Goal: Task Accomplishment & Management: Manage account settings

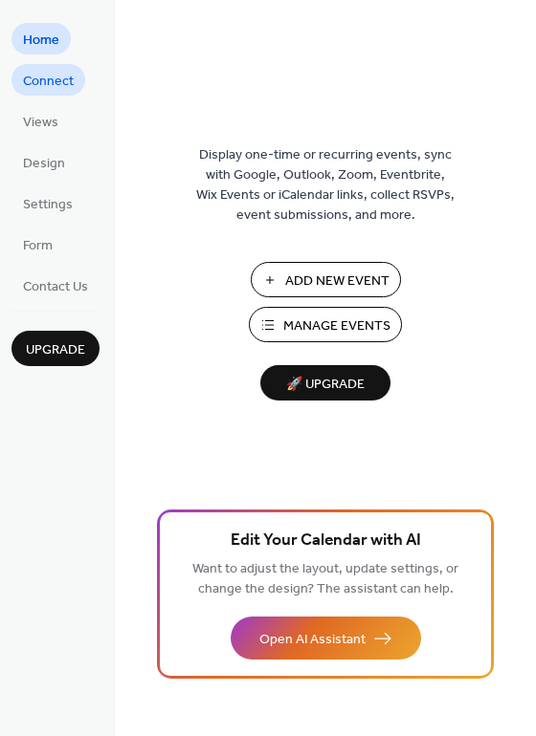
click at [53, 81] on span "Connect" at bounding box center [48, 82] width 51 height 20
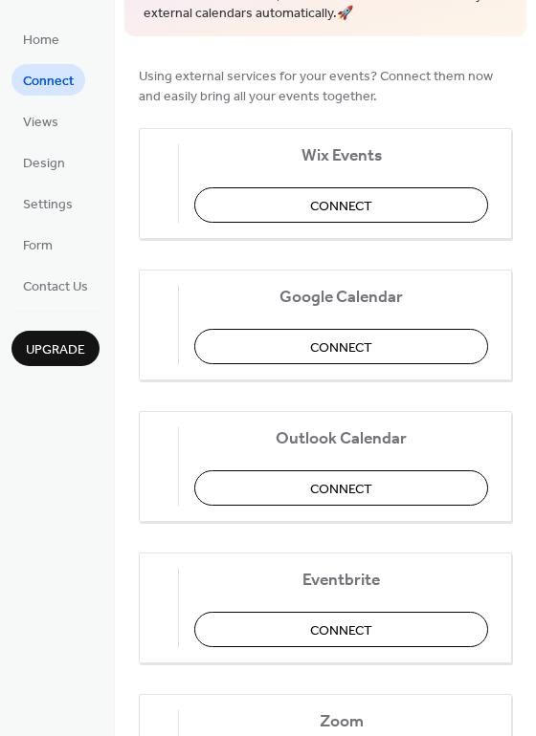
scroll to position [132, 0]
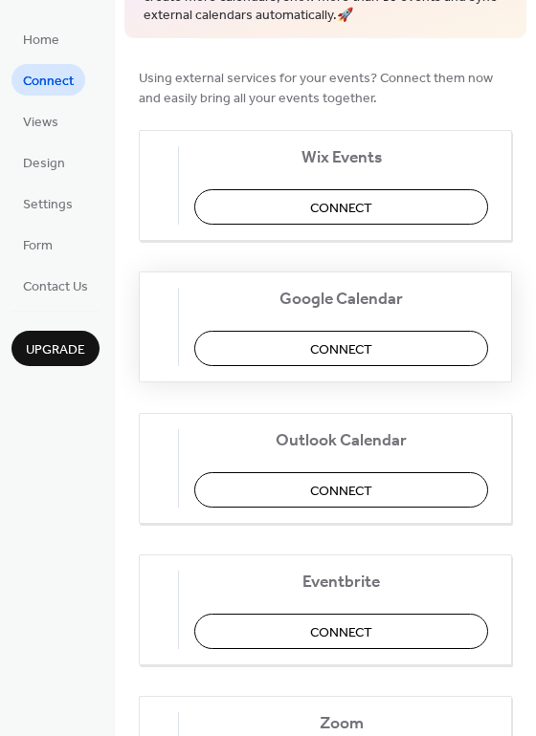
click at [342, 343] on span "Connect" at bounding box center [341, 349] width 62 height 20
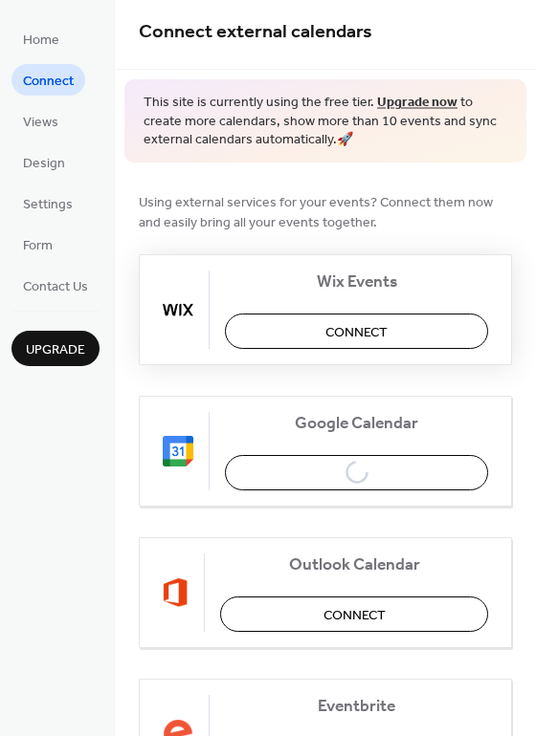
scroll to position [0, 0]
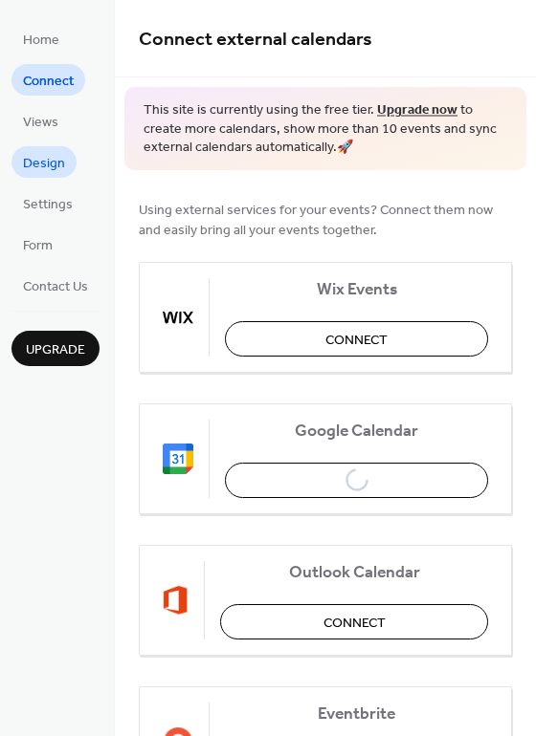
click at [62, 159] on span "Design" at bounding box center [44, 164] width 42 height 20
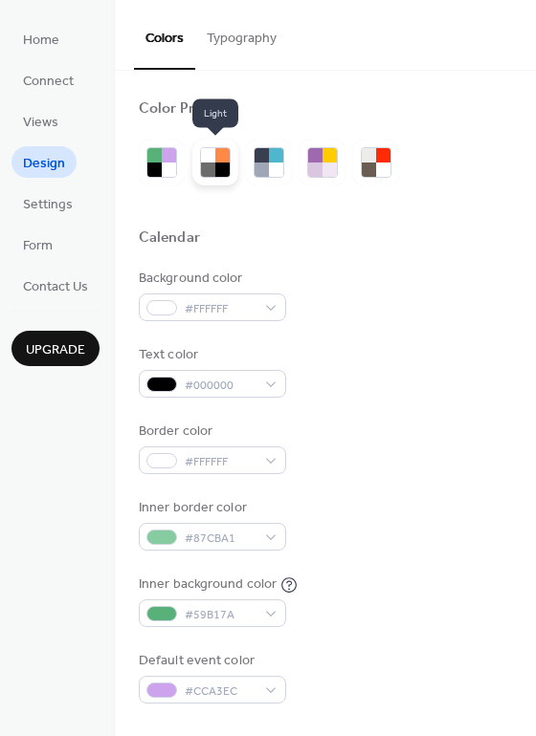
click at [220, 157] on div at bounding box center [222, 155] width 14 height 14
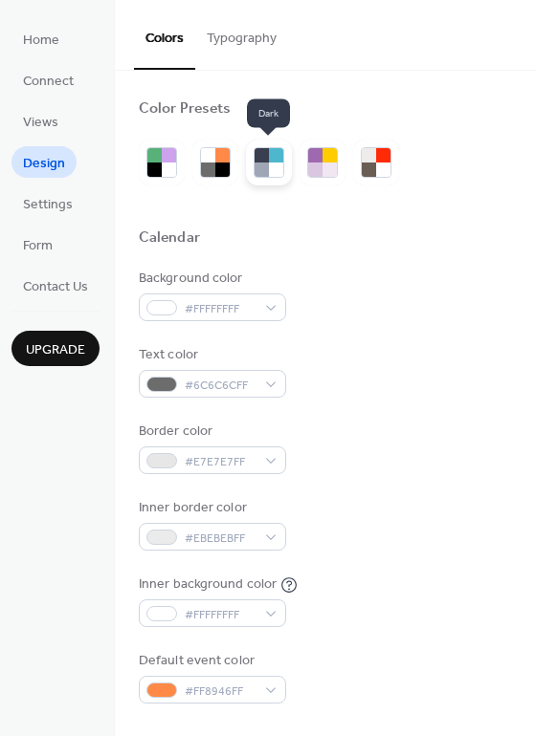
click at [277, 170] on div at bounding box center [276, 170] width 14 height 14
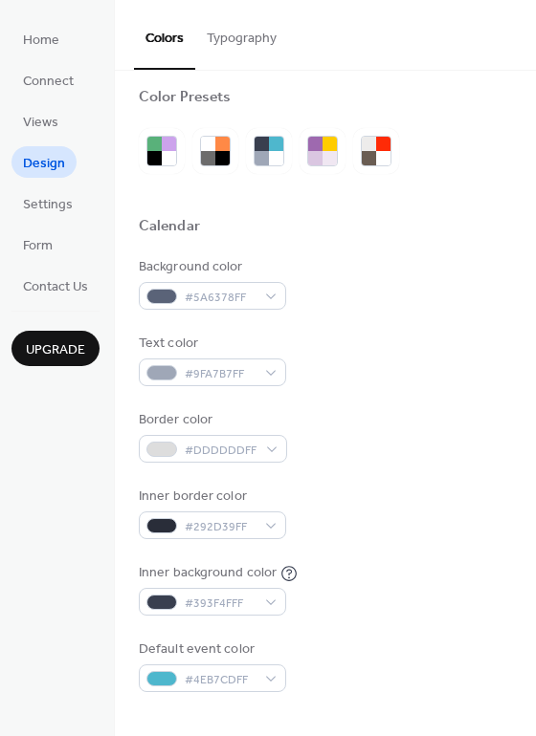
scroll to position [9, 0]
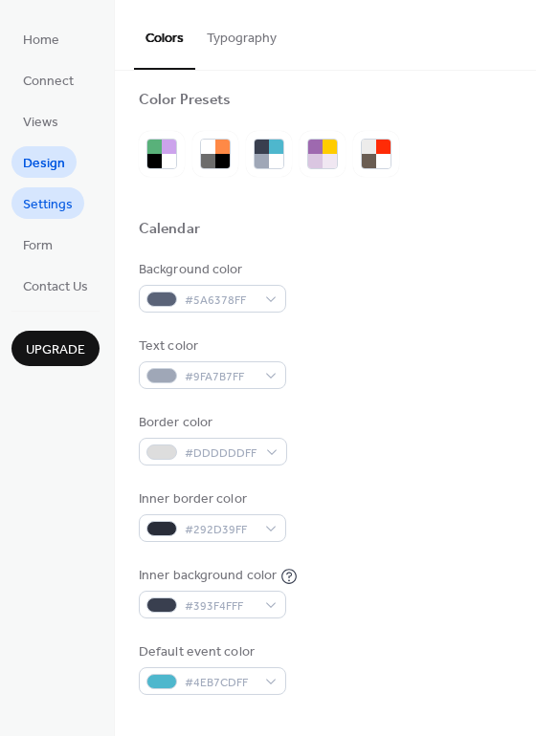
click at [56, 202] on span "Settings" at bounding box center [48, 205] width 50 height 20
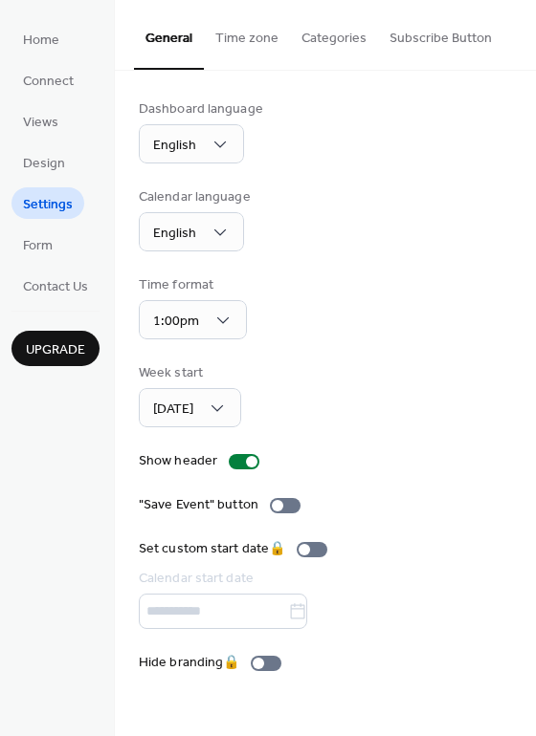
click at [251, 45] on button "Time zone" at bounding box center [247, 34] width 86 height 68
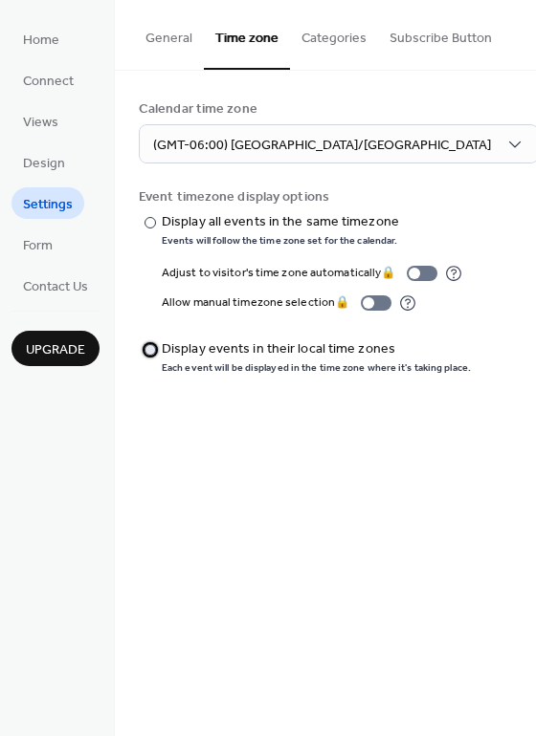
click at [149, 345] on div at bounding box center [149, 349] width 11 height 11
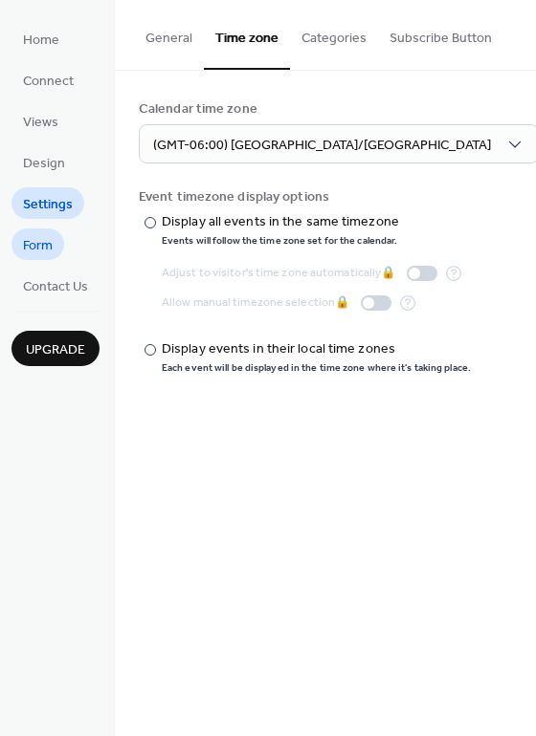
click at [40, 243] on span "Form" at bounding box center [38, 246] width 30 height 20
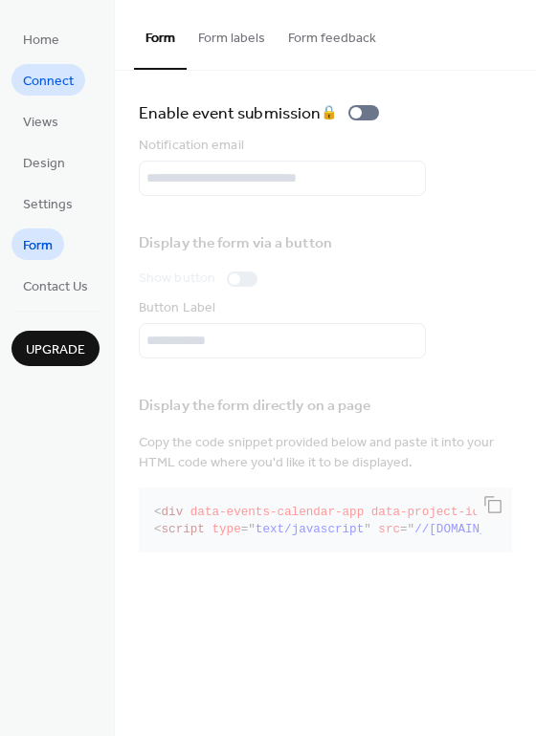
click at [57, 83] on span "Connect" at bounding box center [48, 82] width 51 height 20
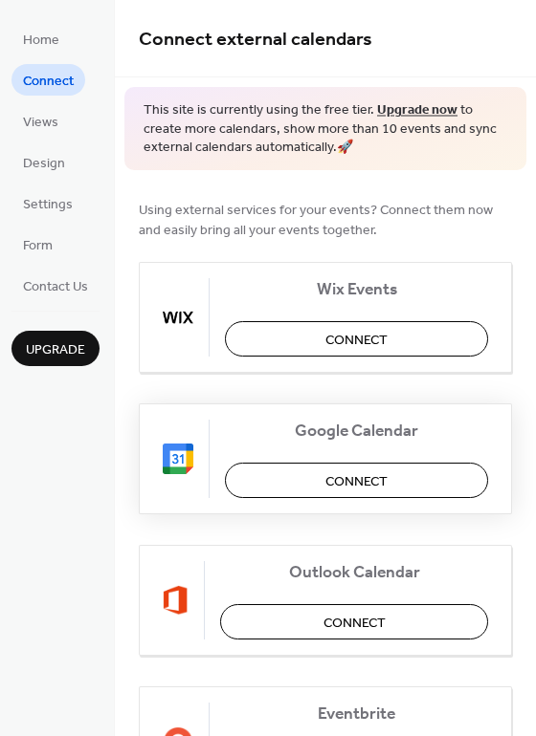
click at [286, 470] on button "Connect" at bounding box center [356, 480] width 263 height 35
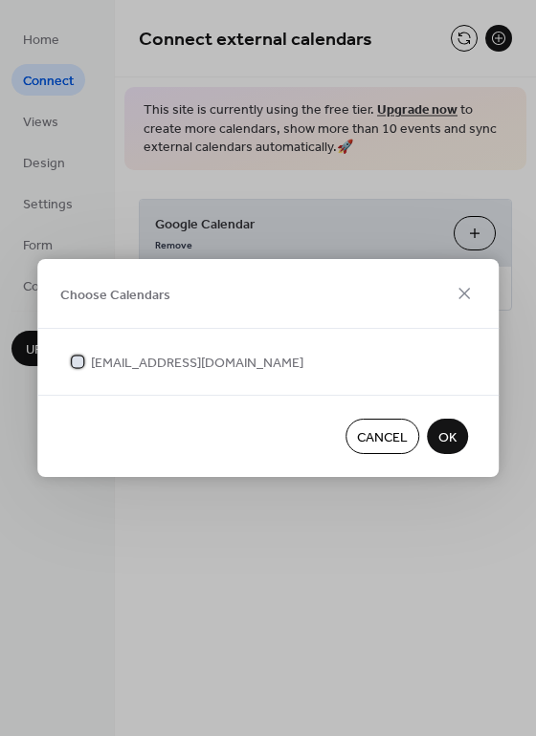
click at [127, 354] on span "operations@mymiliaregroup.com" at bounding box center [197, 364] width 212 height 20
click at [458, 441] on button "OK" at bounding box center [446, 436] width 41 height 35
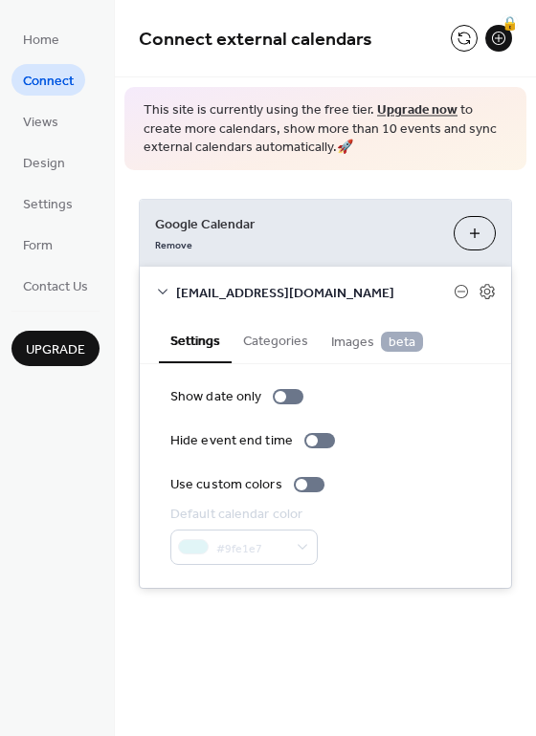
click at [294, 342] on button "Categories" at bounding box center [275, 339] width 88 height 44
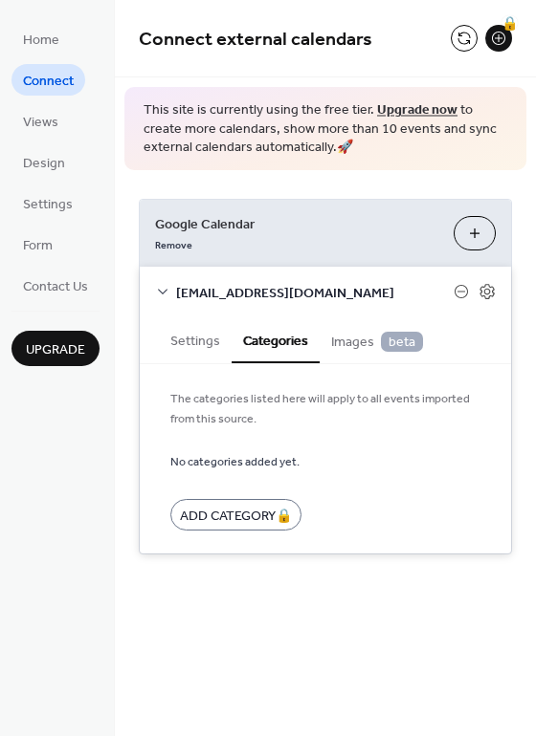
click at [352, 336] on span "Images beta" at bounding box center [377, 342] width 92 height 21
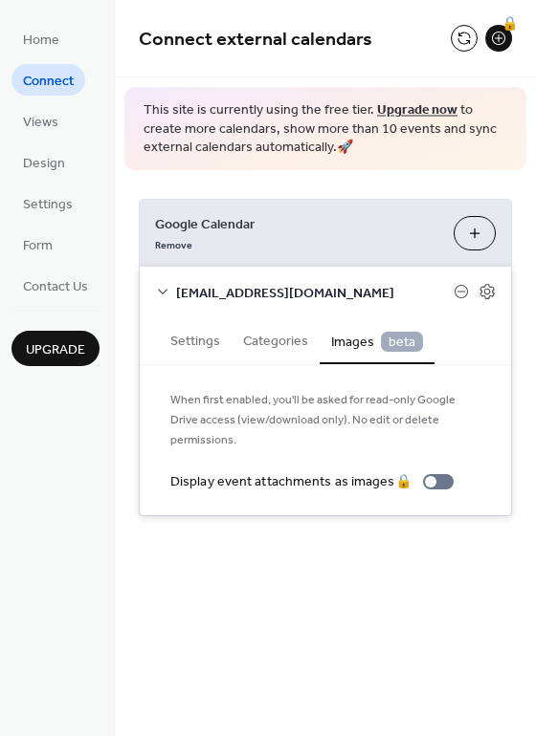
click at [194, 338] on button "Settings" at bounding box center [195, 339] width 73 height 44
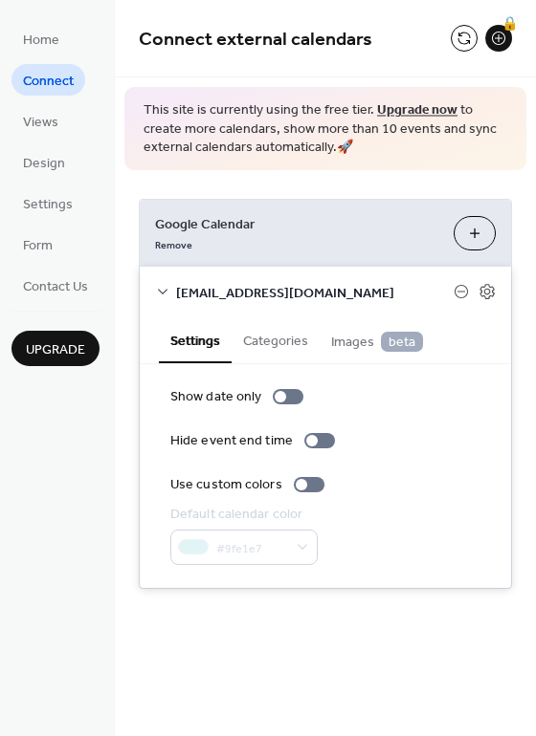
click at [373, 601] on div "Google Calendar Remove Choose Calendars operations@mymiliaregroup.com Settings …" at bounding box center [325, 394] width 421 height 448
click at [51, 120] on span "Views" at bounding box center [40, 123] width 35 height 20
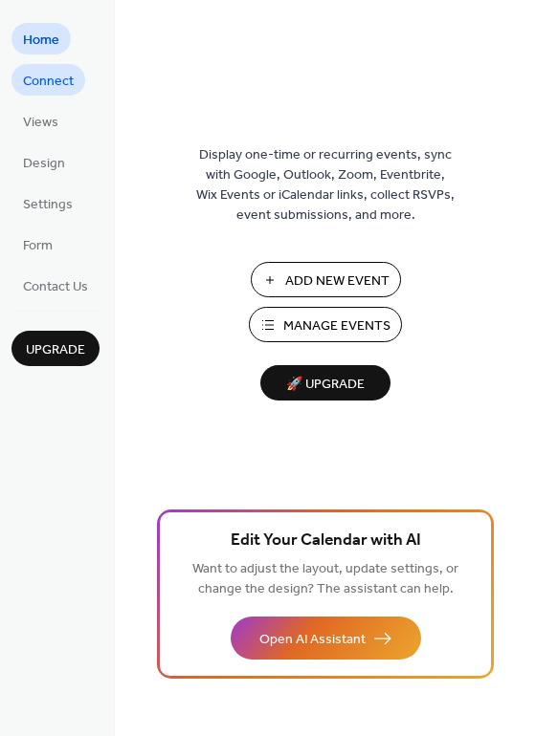
click at [47, 85] on span "Connect" at bounding box center [48, 82] width 51 height 20
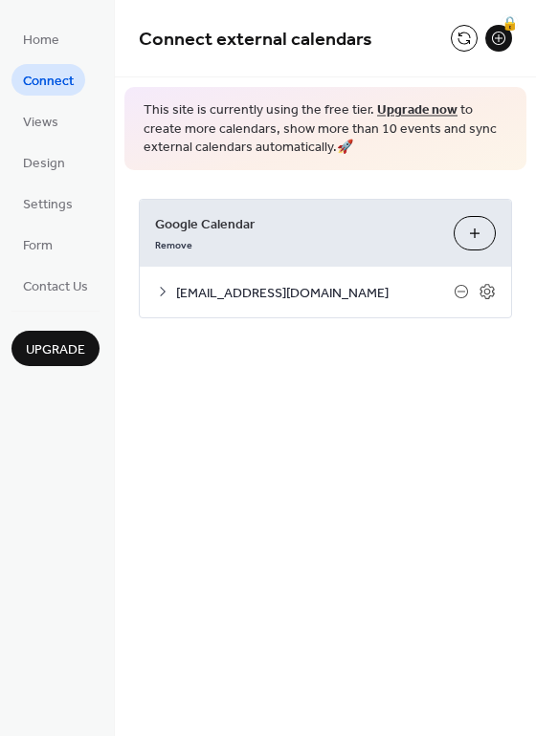
click at [190, 288] on span "[EMAIL_ADDRESS][DOMAIN_NAME]" at bounding box center [314, 293] width 277 height 20
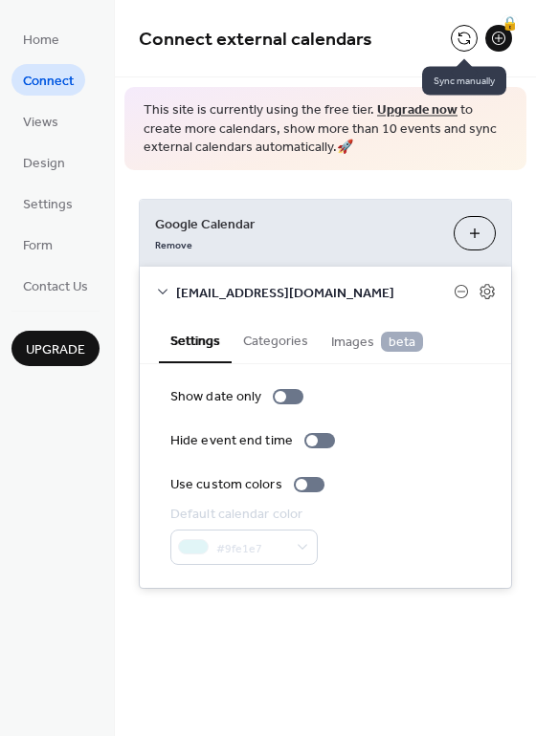
click at [462, 36] on button at bounding box center [463, 38] width 27 height 27
